Goal: Task Accomplishment & Management: Use online tool/utility

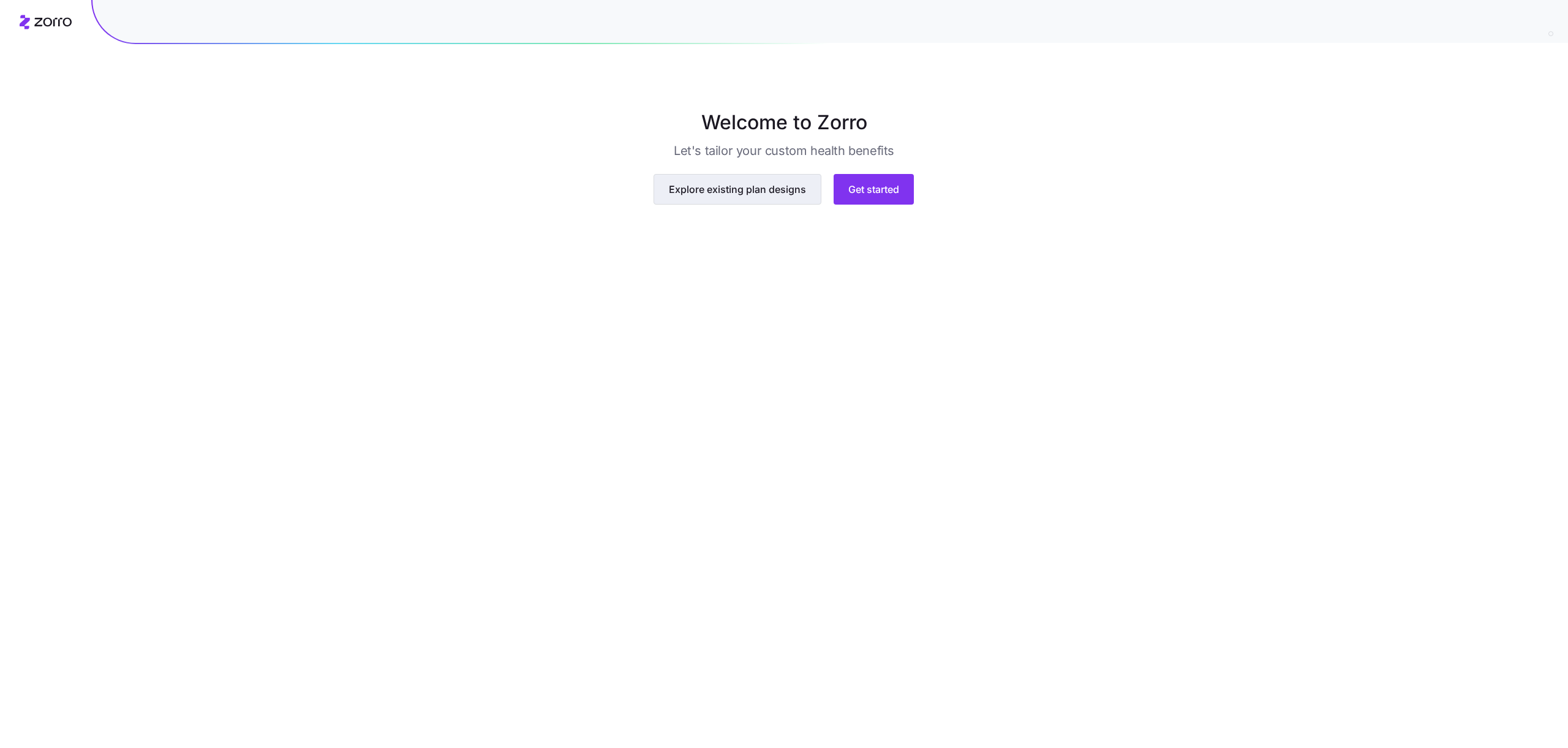
click at [721, 197] on span "Explore existing plan designs" at bounding box center [737, 189] width 137 height 15
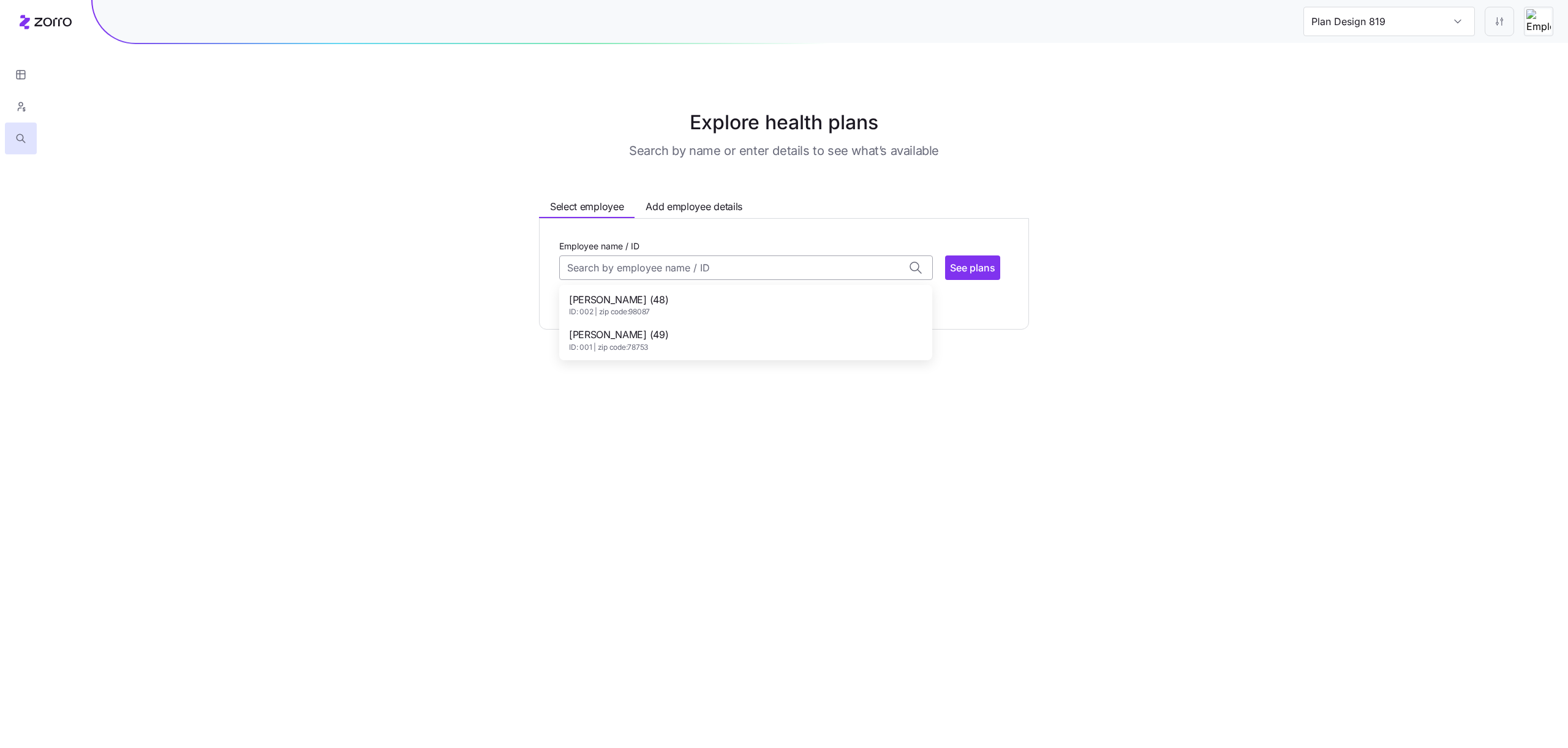
click at [705, 261] on input "Employee name / ID" at bounding box center [746, 267] width 373 height 24
click at [676, 298] on div "[PERSON_NAME] (48) ID: 002 | zip code: 98087" at bounding box center [746, 305] width 368 height 36
click at [912, 269] on input "[PERSON_NAME] (ID: 002)" at bounding box center [746, 267] width 373 height 24
type input "[PERSON_NAME]"
click at [733, 454] on main "Explore health plans Search by name or enter details to see what’s available Se…" at bounding box center [784, 374] width 1568 height 748
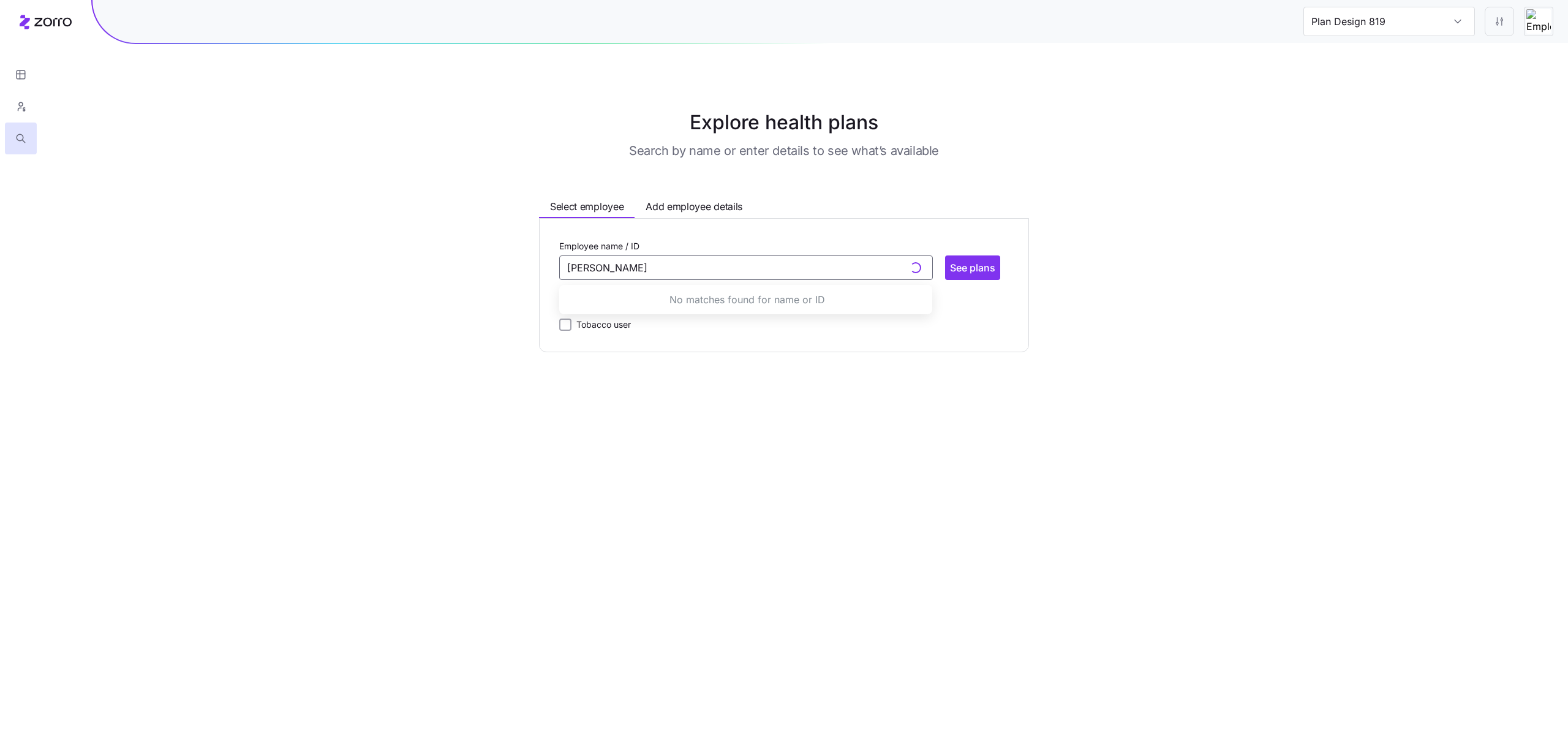
drag, startPoint x: 659, startPoint y: 272, endPoint x: 473, endPoint y: 271, distance: 186.0
click at [473, 271] on div "Explore health plans Search by name or enter details to see what’s available Se…" at bounding box center [784, 230] width 1568 height 245
click at [508, 531] on main "Explore health plans Search by name or enter details to see what’s available Se…" at bounding box center [784, 374] width 1568 height 748
type input "[PERSON_NAME] (ID: 002)"
type input "Plan Design 183"
